Goal: Information Seeking & Learning: Learn about a topic

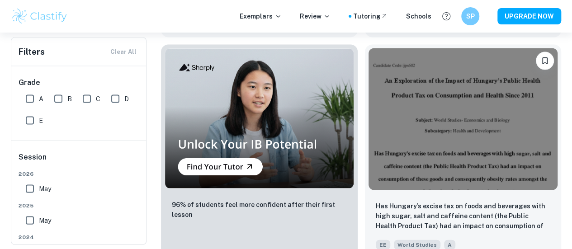
scroll to position [853, 0]
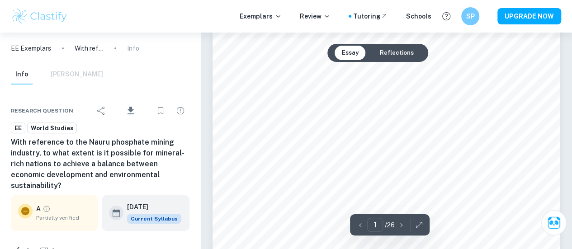
scroll to position [100, 0]
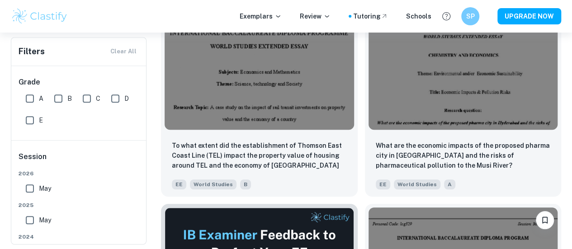
scroll to position [2011, 0]
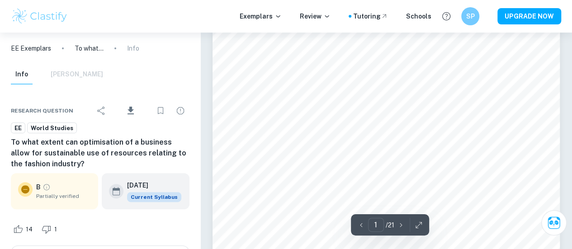
scroll to position [61, 0]
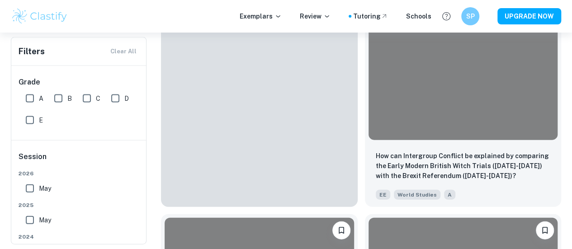
scroll to position [2660, 0]
